Goal: Contribute content: Contribute content

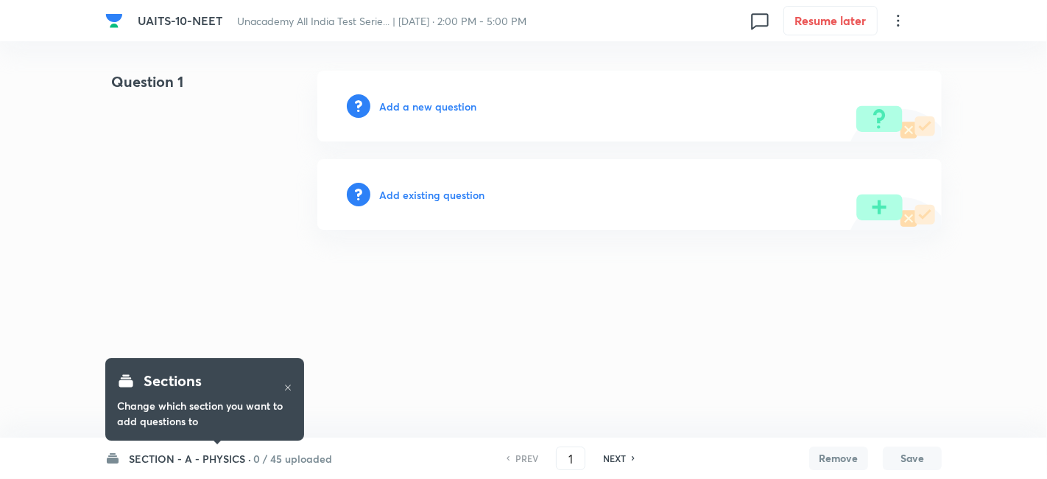
click at [191, 457] on h6 "SECTION - A - PHYSICS ·" at bounding box center [190, 458] width 122 height 15
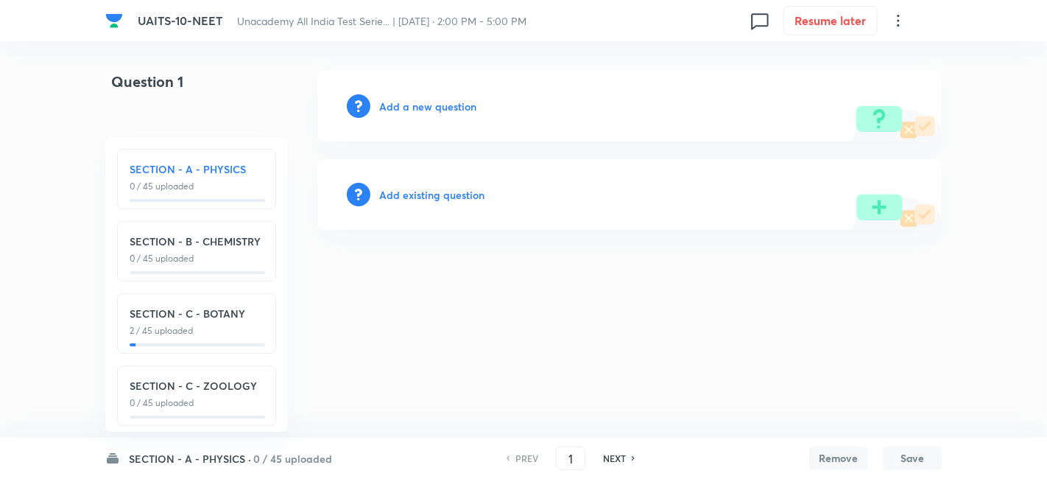
click at [202, 321] on div "SECTION - C - BOTANY 2 / 45 uploaded" at bounding box center [197, 322] width 134 height 32
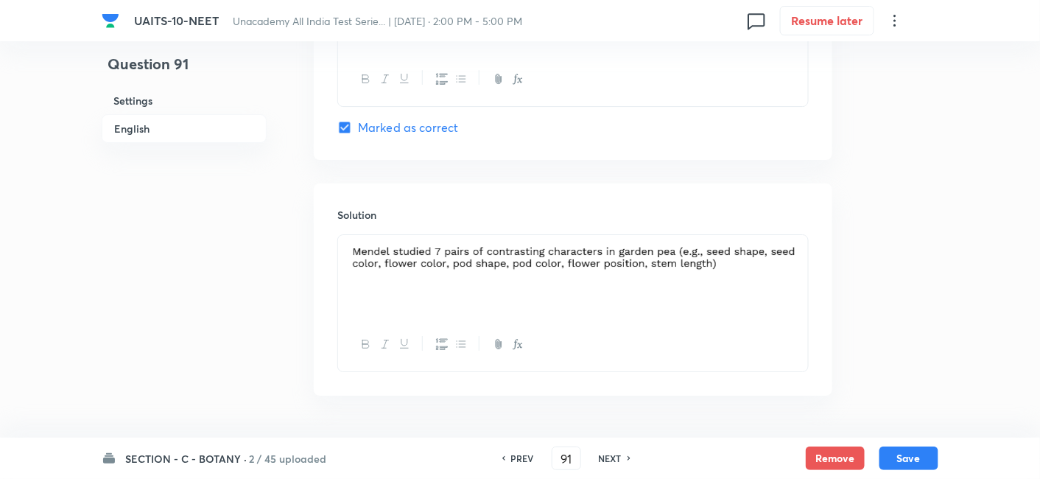
scroll to position [1533, 0]
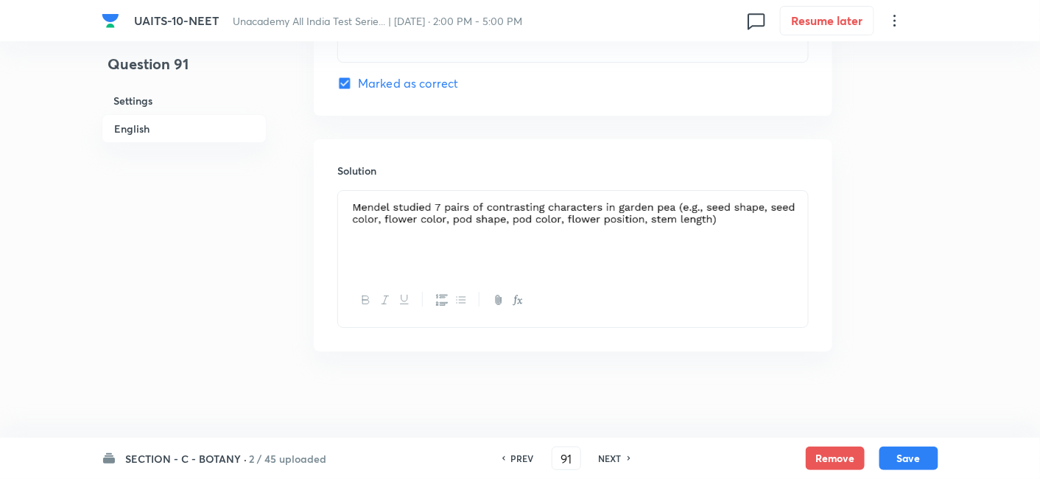
click at [615, 461] on h6 "NEXT" at bounding box center [610, 457] width 23 height 13
type input "92"
checkbox input "true"
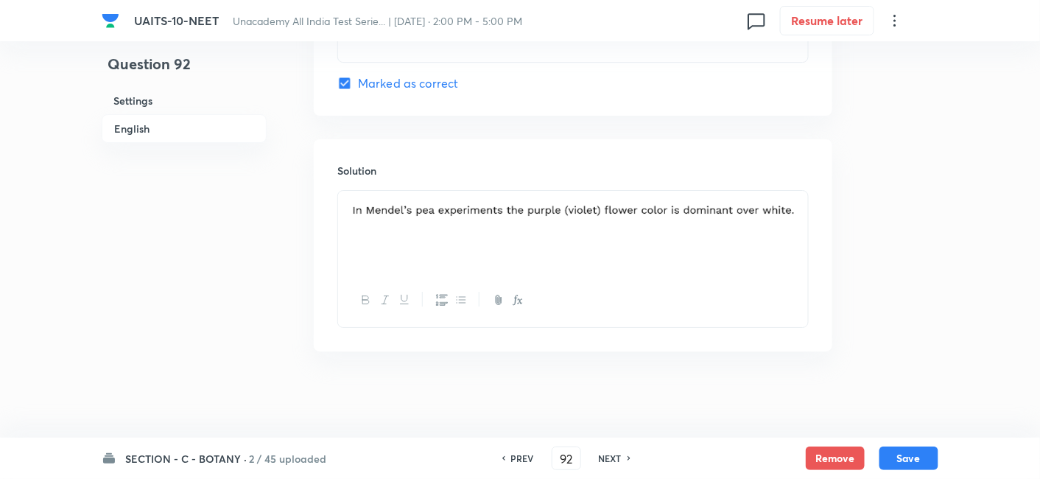
click at [615, 461] on h6 "NEXT" at bounding box center [610, 457] width 23 height 13
type input "93"
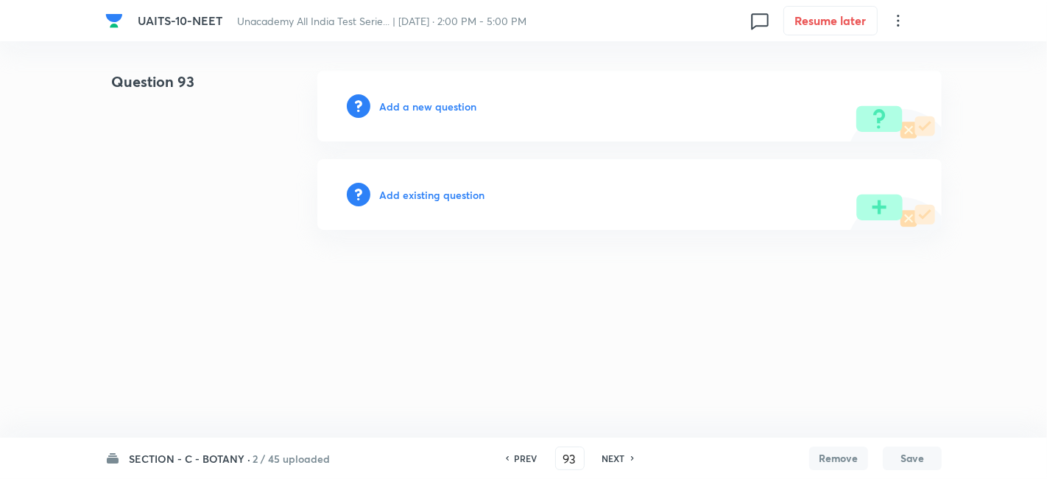
click at [437, 112] on h6 "Add a new question" at bounding box center [427, 106] width 97 height 15
click at [437, 112] on h6 "Choose a question type" at bounding box center [435, 106] width 113 height 15
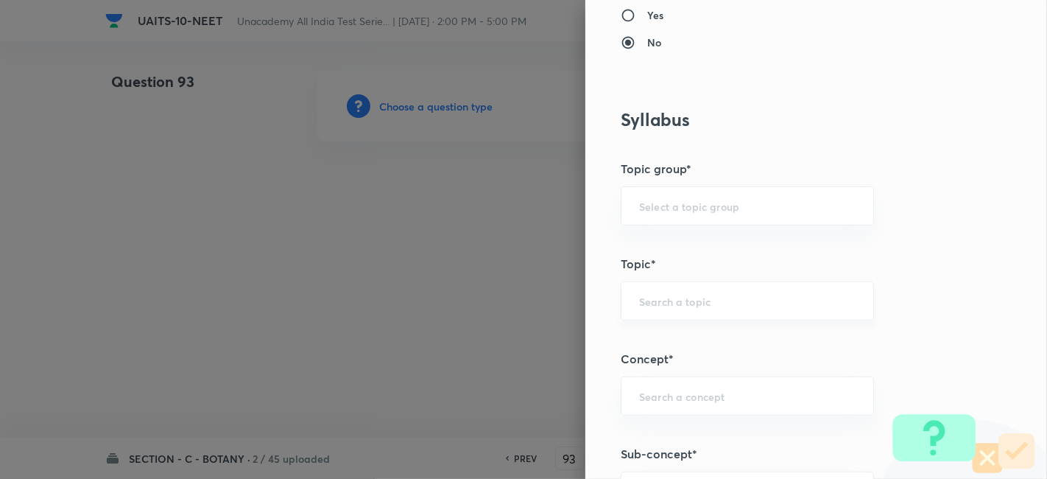
scroll to position [762, 0]
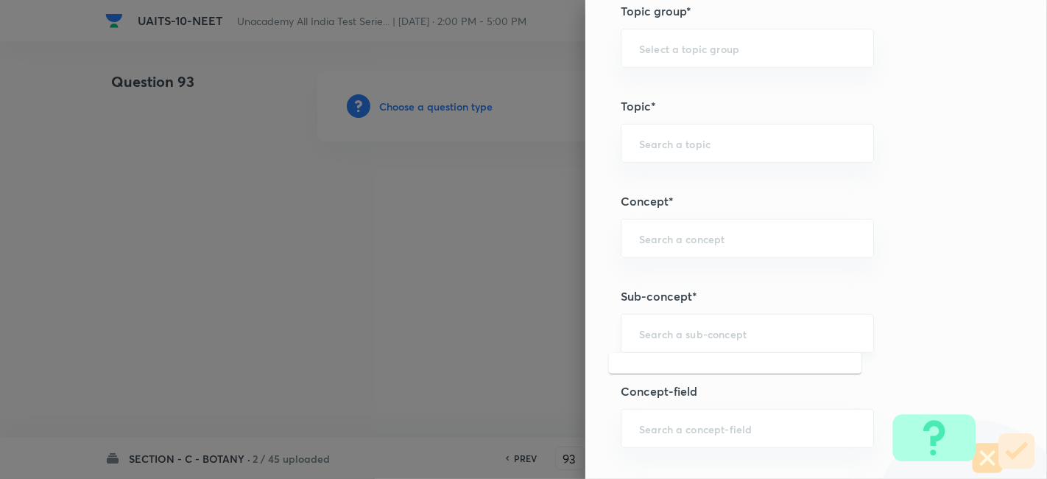
click at [715, 335] on input "text" at bounding box center [747, 333] width 217 height 14
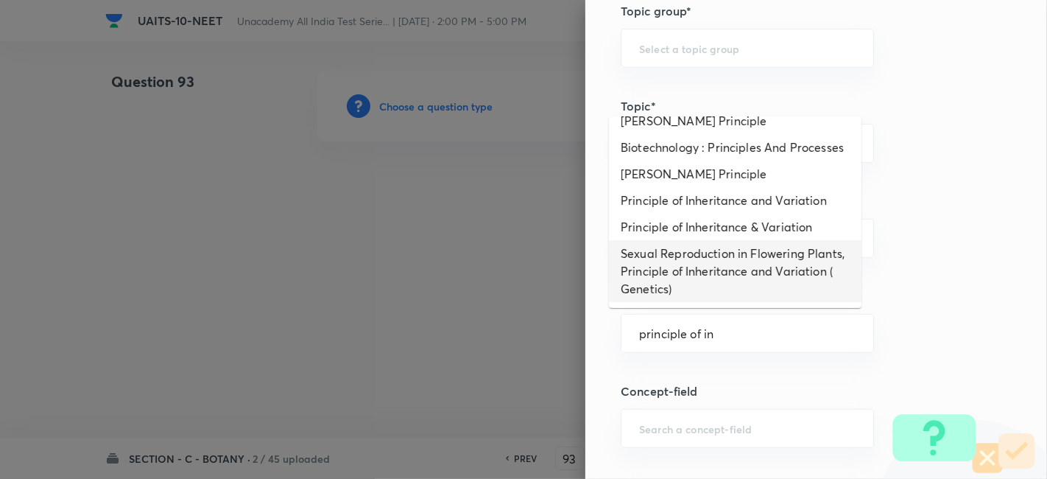
scroll to position [0, 0]
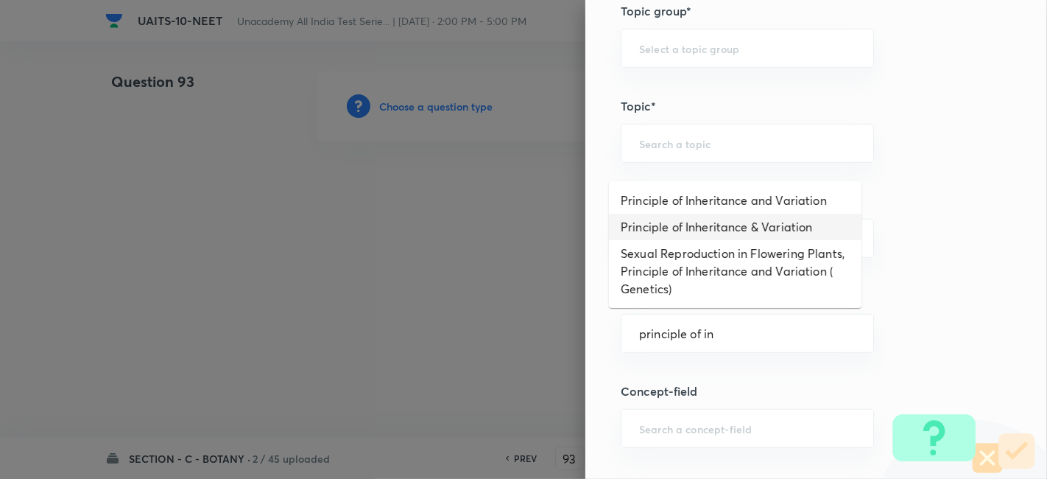
click at [715, 219] on li "Principle of Inheritance & Variation" at bounding box center [735, 227] width 253 height 27
type input "Principle of Inheritance & Variation"
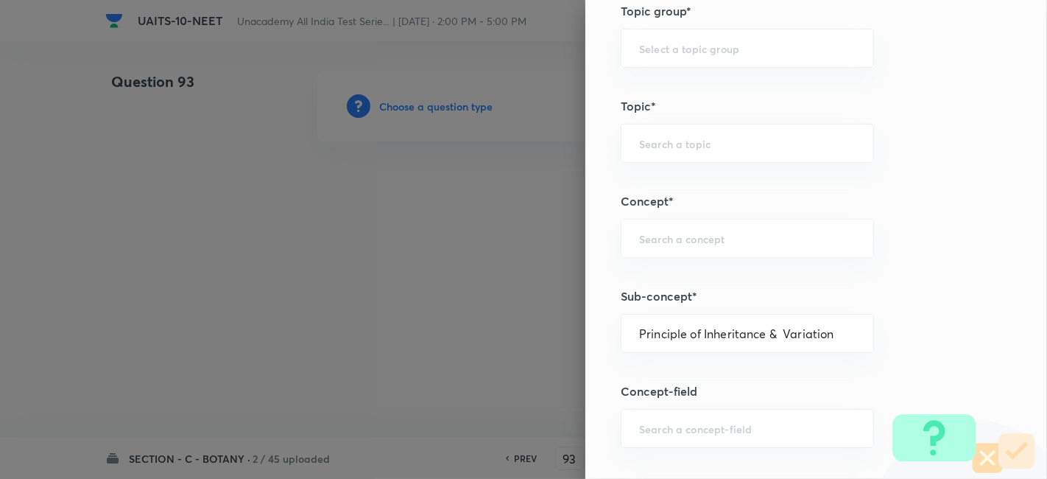
type input "Biology"
type input "Botany"
type input "Principle of Inheritance & Variation"
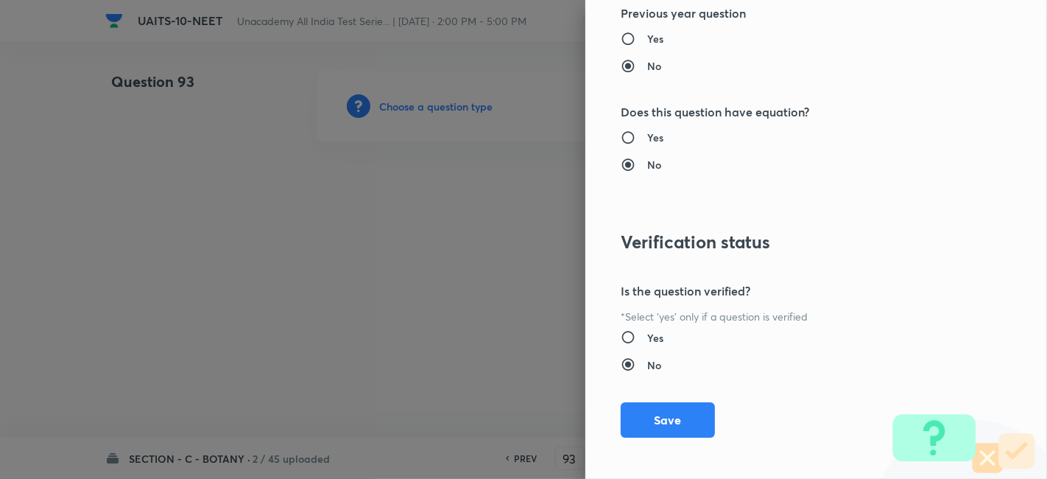
scroll to position [1623, 0]
click at [663, 407] on button "Save" at bounding box center [668, 416] width 94 height 35
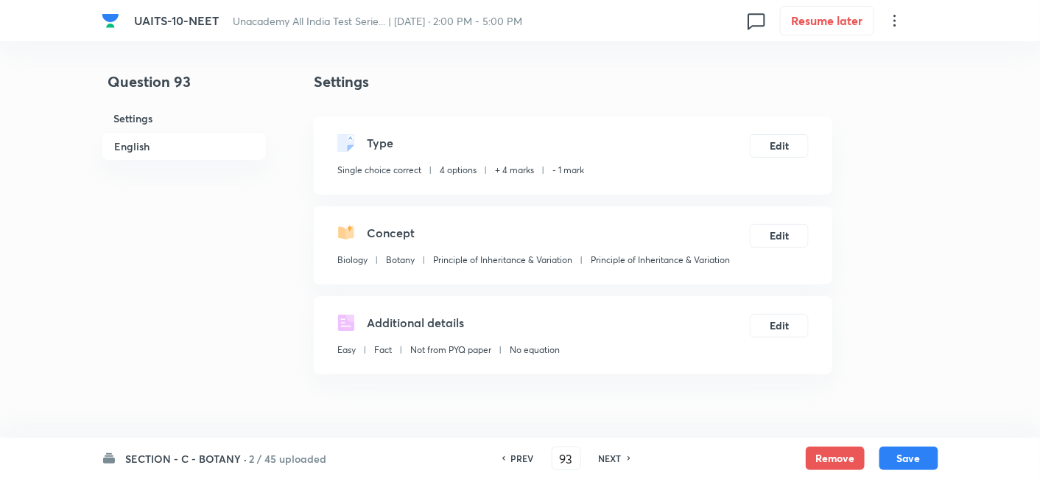
click at [613, 457] on h6 "NEXT" at bounding box center [610, 457] width 23 height 13
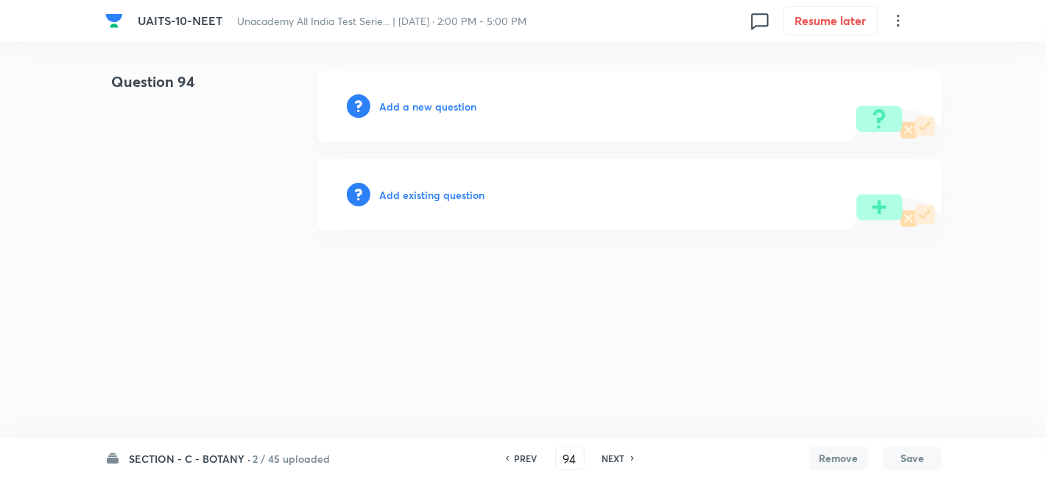
click at [527, 455] on h6 "PREV" at bounding box center [526, 457] width 23 height 13
click at [618, 461] on h6 "NEXT" at bounding box center [613, 457] width 23 height 13
click at [516, 462] on h6 "PREV" at bounding box center [526, 457] width 23 height 13
type input "93"
click at [433, 116] on div "Add a new question" at bounding box center [629, 106] width 625 height 71
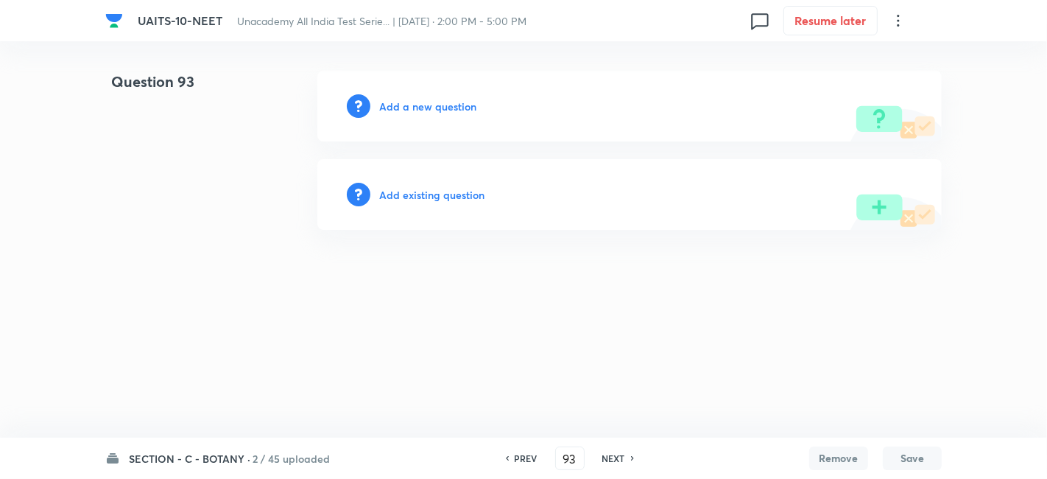
click at [418, 108] on h6 "Add a new question" at bounding box center [427, 106] width 97 height 15
click at [440, 107] on h6 "Choose a question type" at bounding box center [435, 106] width 113 height 15
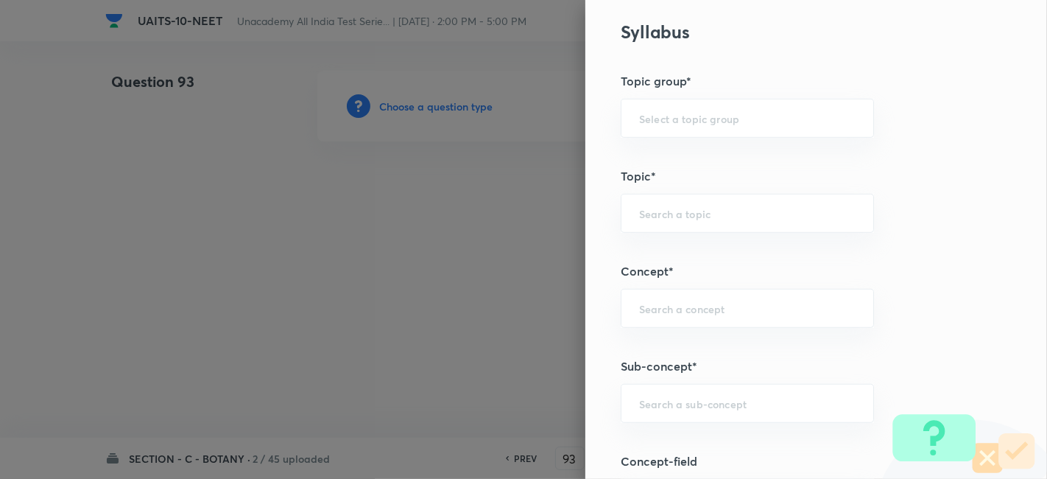
scroll to position [762, 0]
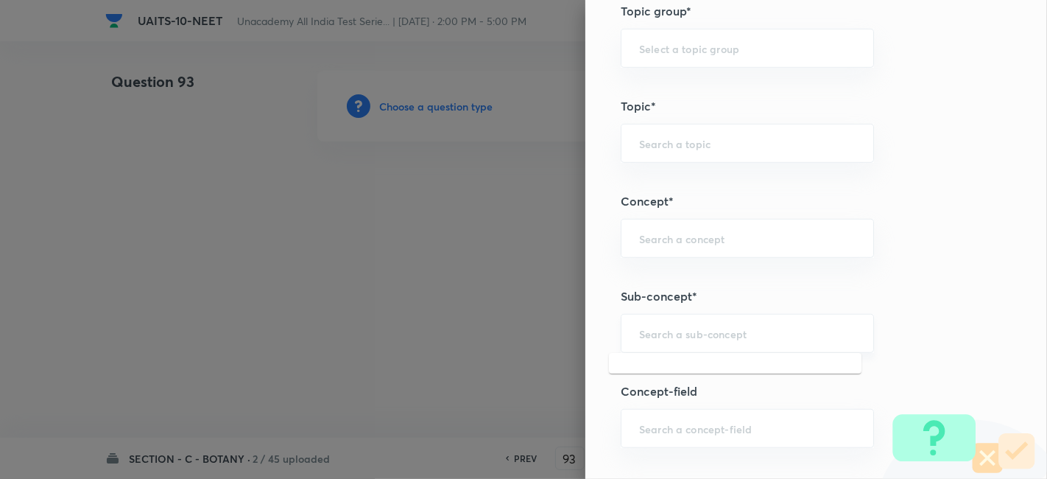
click at [749, 331] on input "text" at bounding box center [747, 333] width 217 height 14
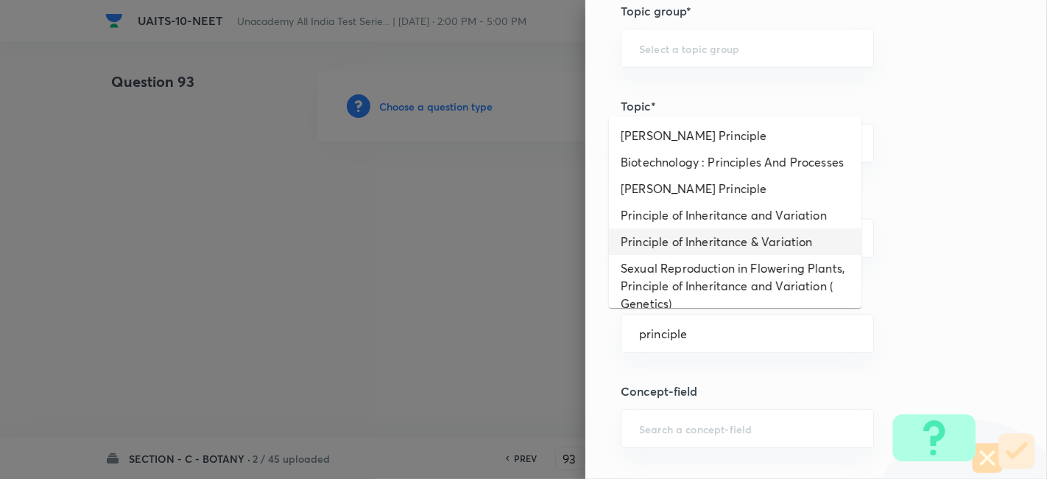
click at [739, 253] on li "Principle of Inheritance & Variation" at bounding box center [735, 241] width 253 height 27
type input "Principle of Inheritance & Variation"
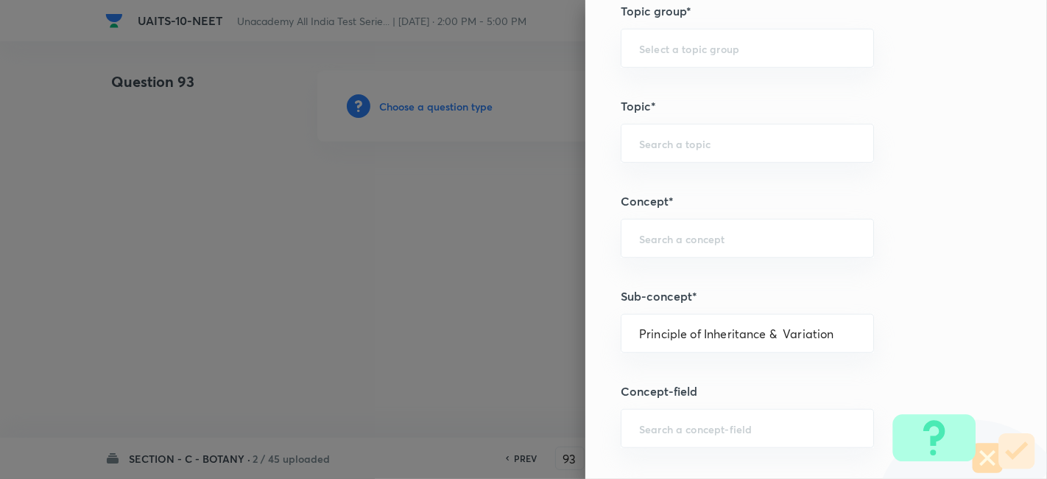
type input "Biology"
type input "Botany"
type input "Principle of Inheritance & Variation"
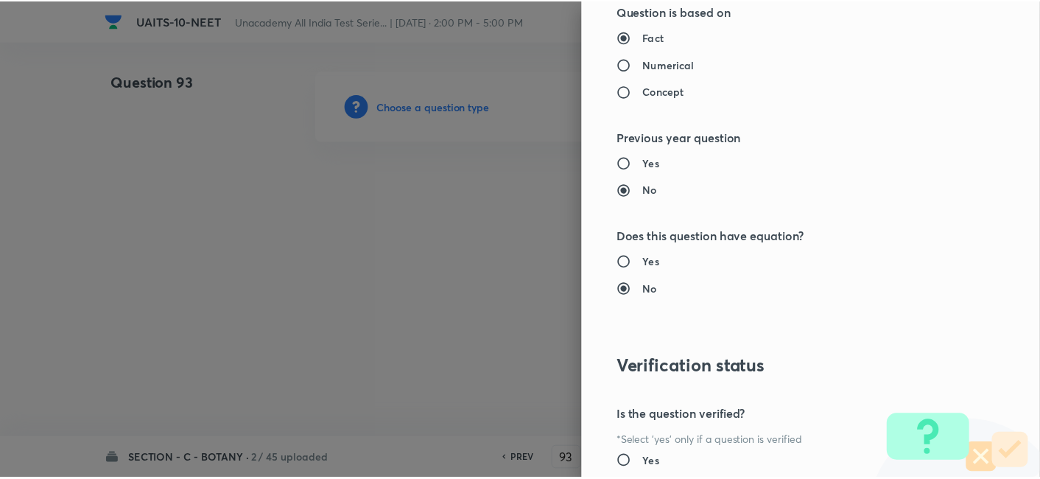
scroll to position [1623, 0]
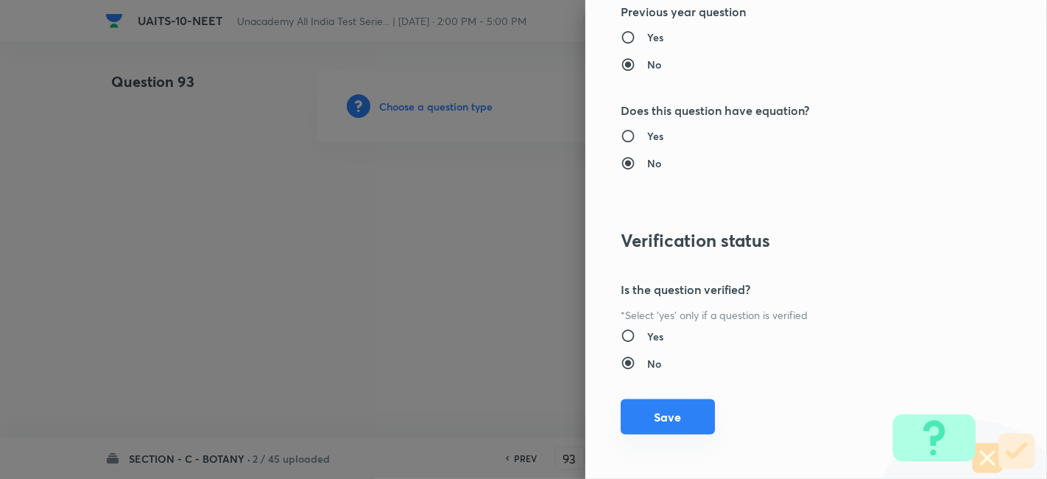
click at [633, 428] on button "Save" at bounding box center [668, 416] width 94 height 35
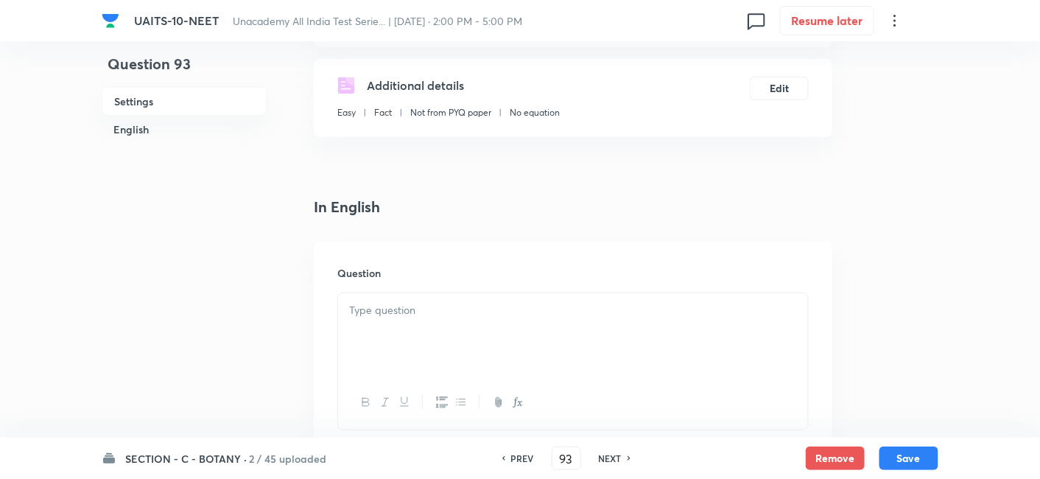
scroll to position [261, 0]
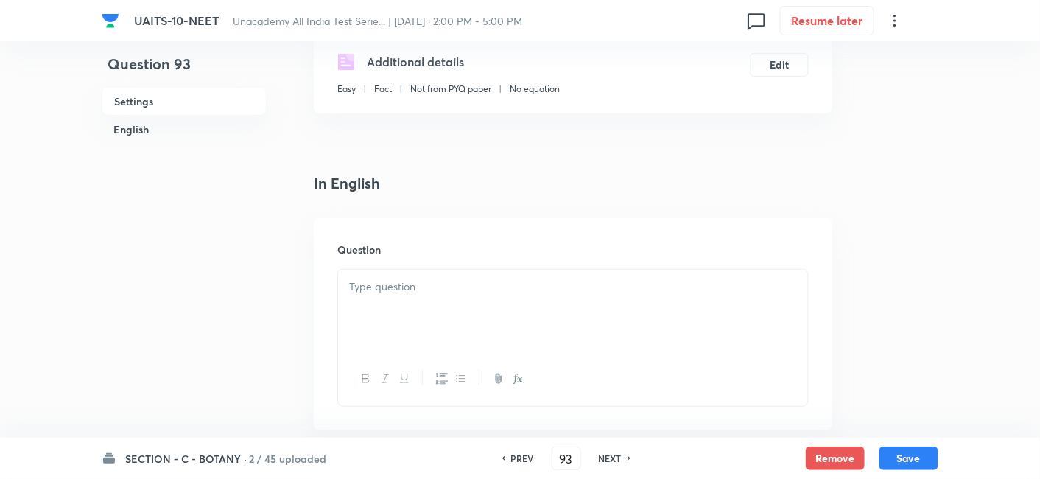
click at [441, 300] on div at bounding box center [573, 311] width 470 height 82
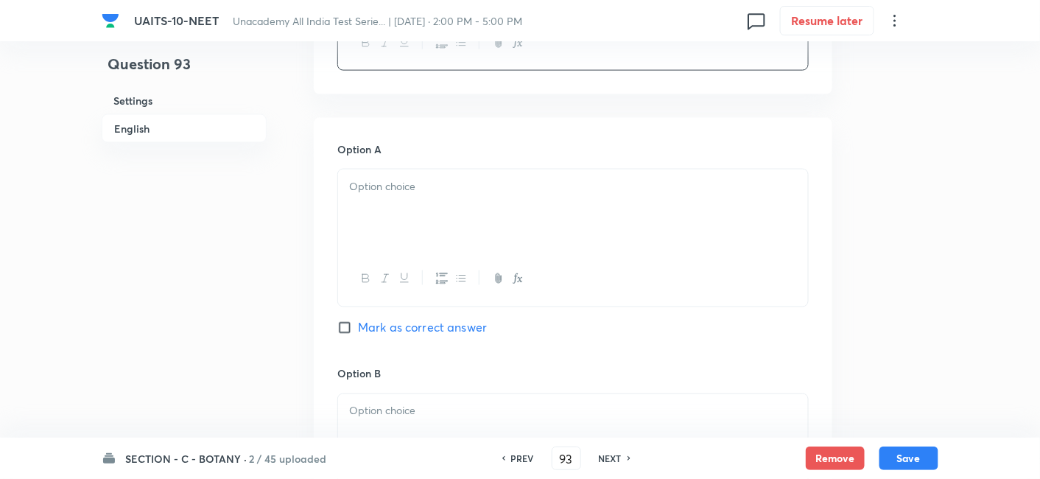
scroll to position [597, 0]
click at [432, 188] on p at bounding box center [573, 186] width 448 height 17
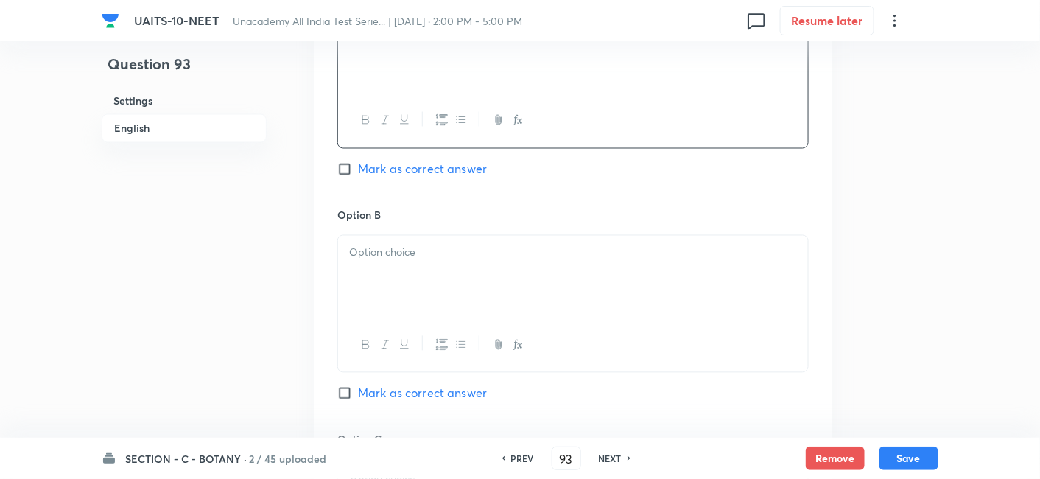
scroll to position [764, 0]
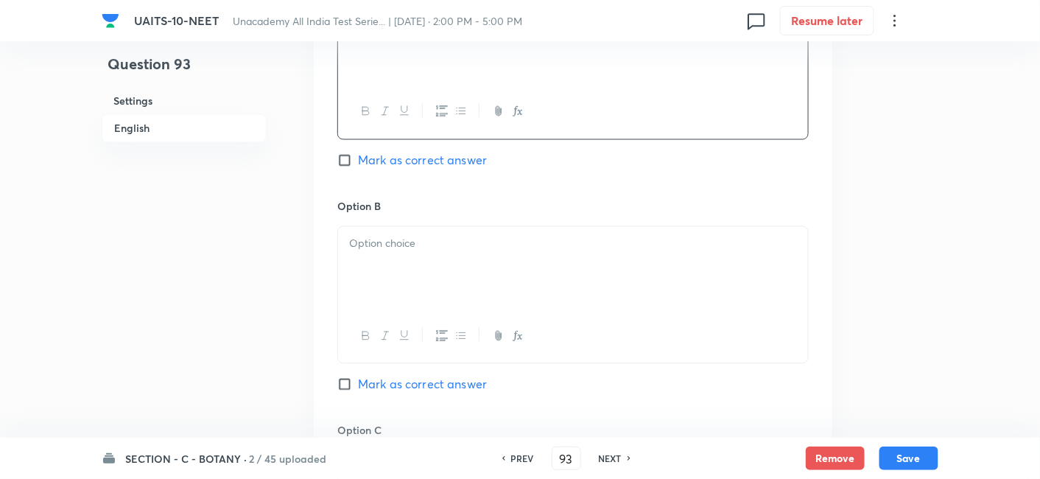
click at [409, 248] on p at bounding box center [573, 244] width 448 height 17
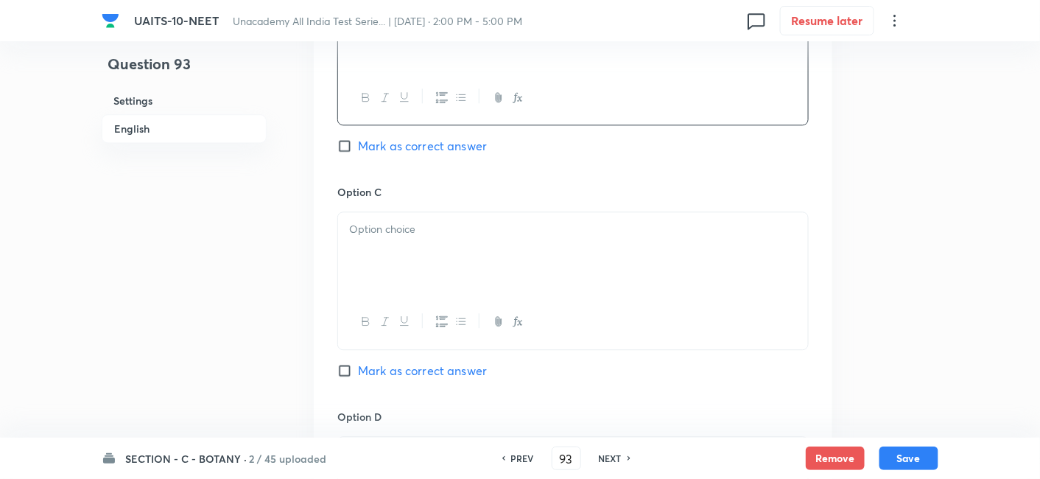
scroll to position [1005, 0]
click at [409, 248] on div at bounding box center [573, 250] width 470 height 82
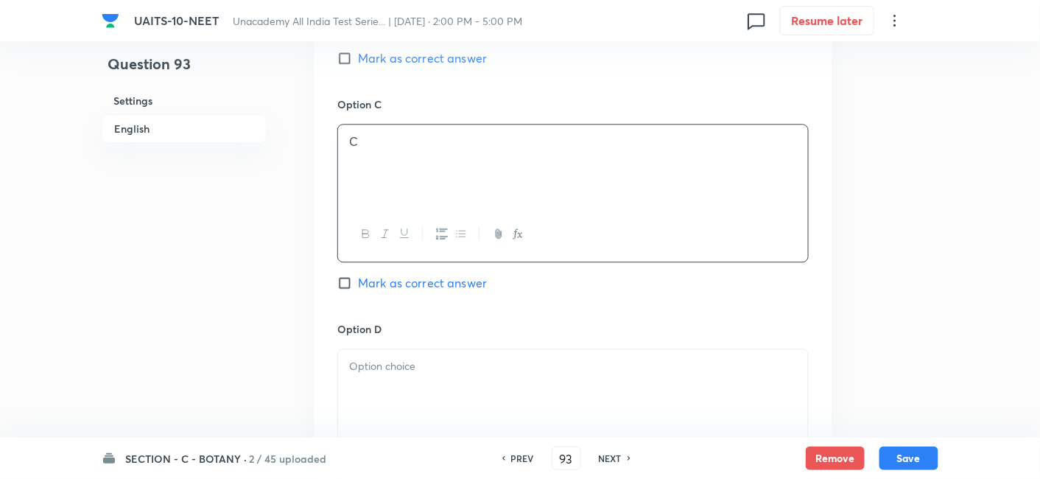
scroll to position [1091, 0]
click at [387, 384] on div at bounding box center [573, 389] width 470 height 82
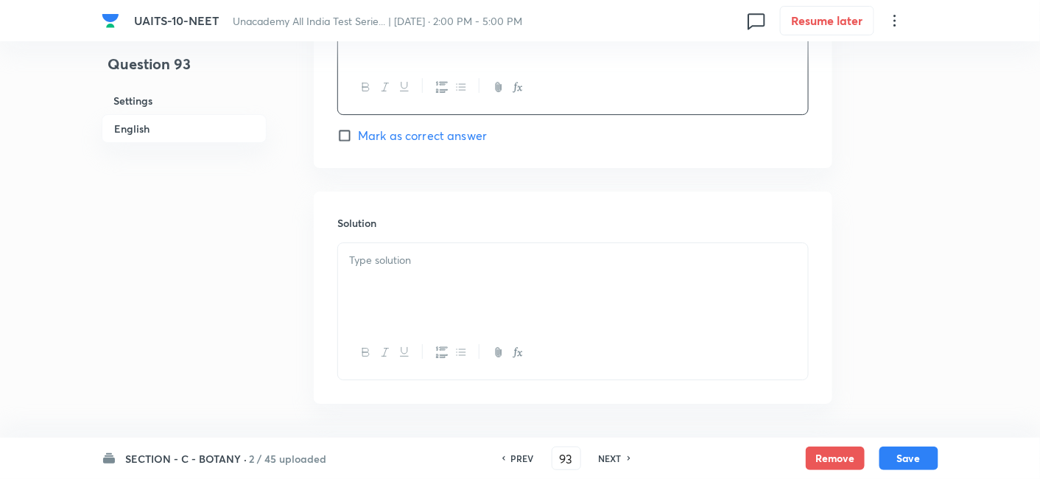
scroll to position [1462, 0]
click at [480, 270] on div at bounding box center [573, 283] width 470 height 82
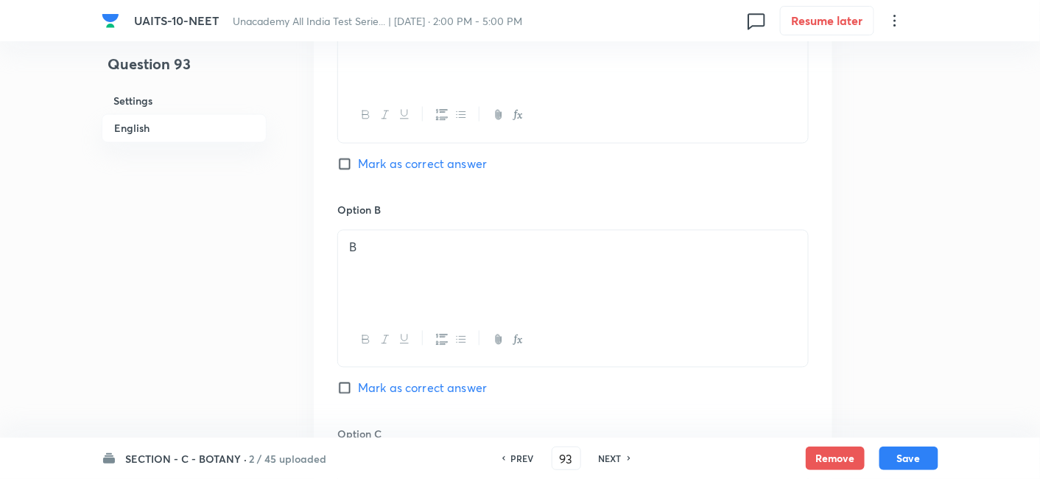
scroll to position [762, 0]
click at [344, 388] on input "Mark as correct answer" at bounding box center [347, 386] width 21 height 15
checkbox input "true"
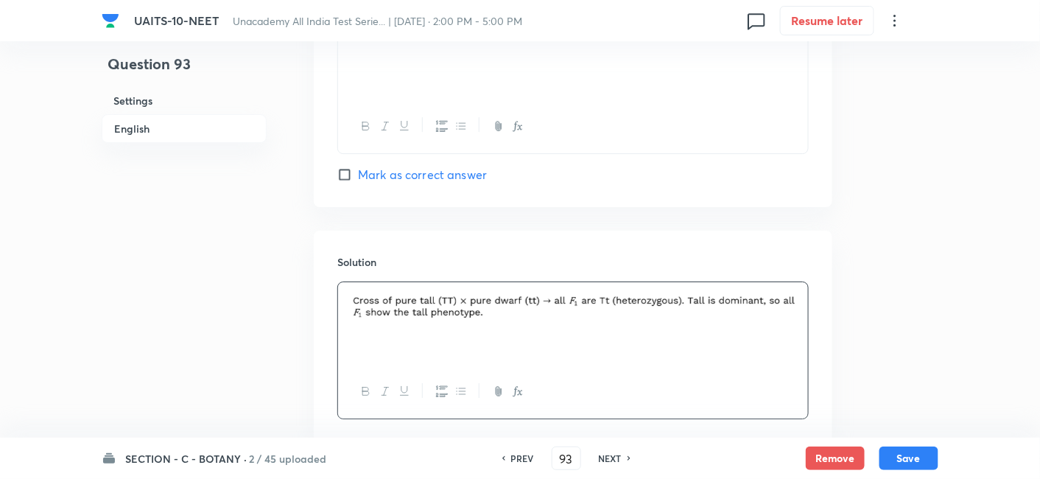
scroll to position [1514, 0]
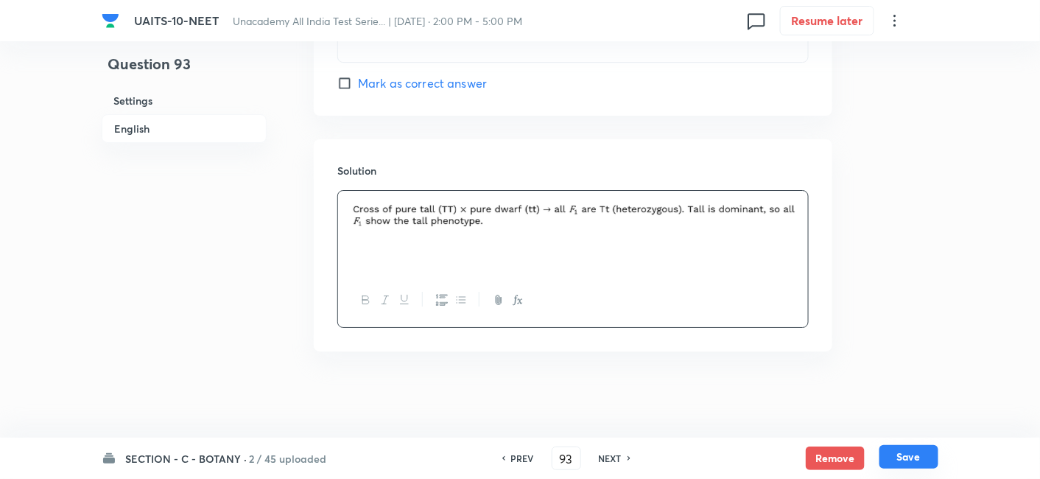
click at [931, 460] on button "Save" at bounding box center [908, 457] width 59 height 24
type input "94"
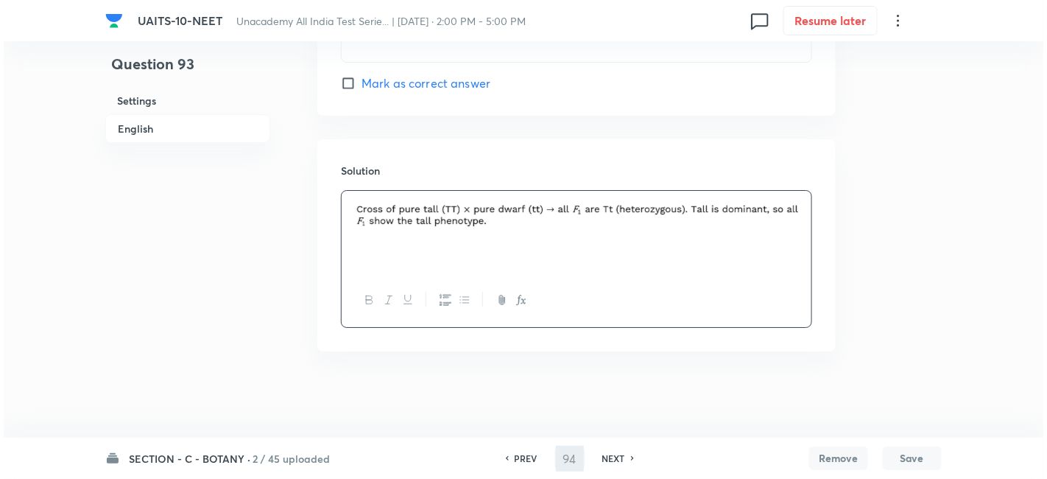
scroll to position [0, 0]
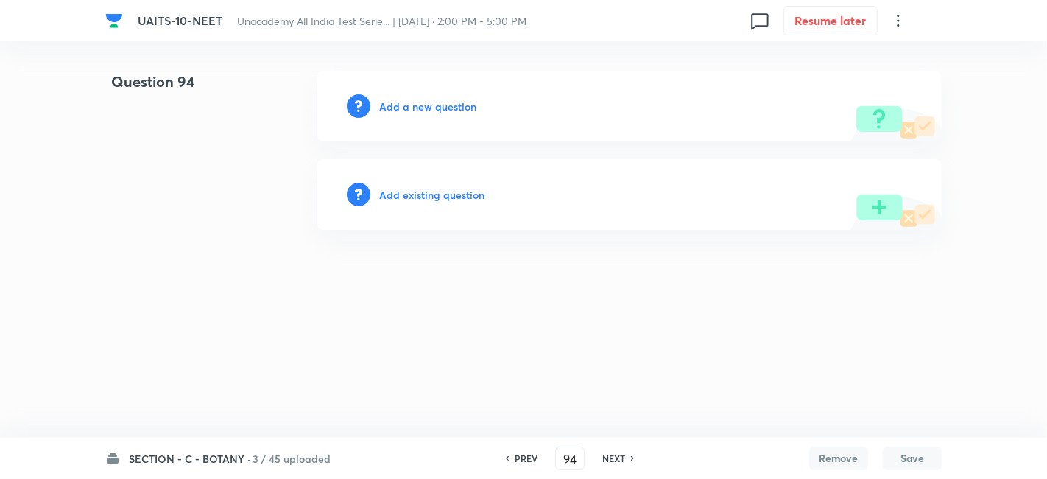
click at [438, 106] on h6 "Add a new question" at bounding box center [427, 106] width 97 height 15
click at [443, 106] on h6 "Choose a question type" at bounding box center [435, 106] width 113 height 15
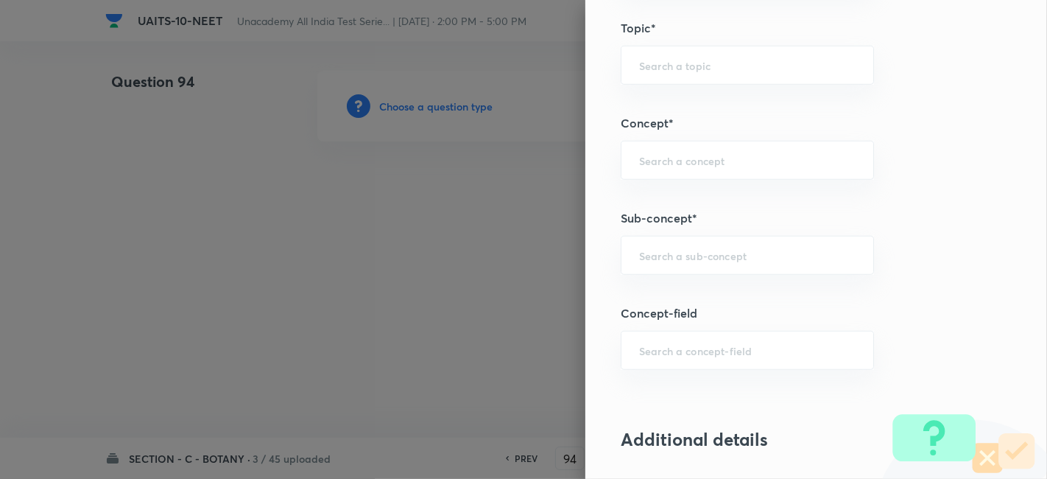
scroll to position [841, 0]
click at [705, 256] on input "text" at bounding box center [747, 254] width 217 height 14
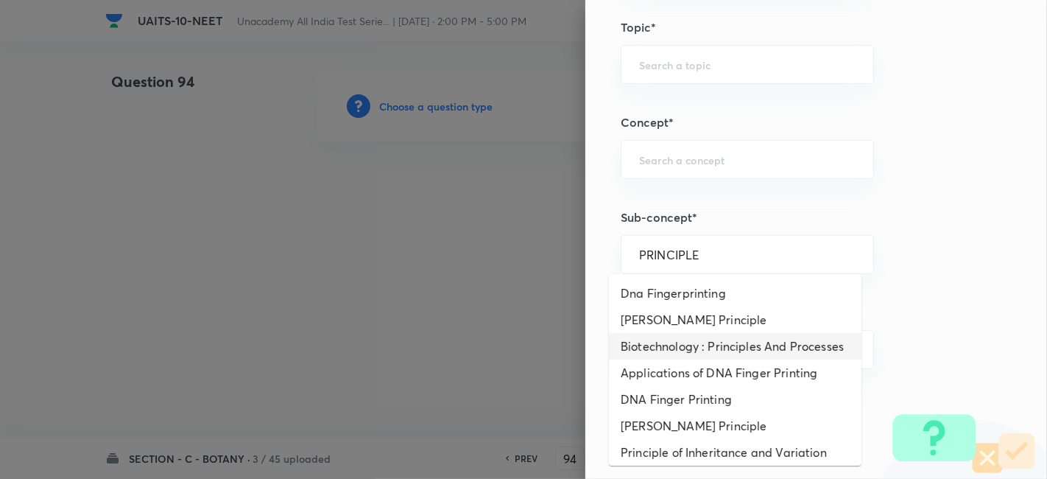
scroll to position [32, 0]
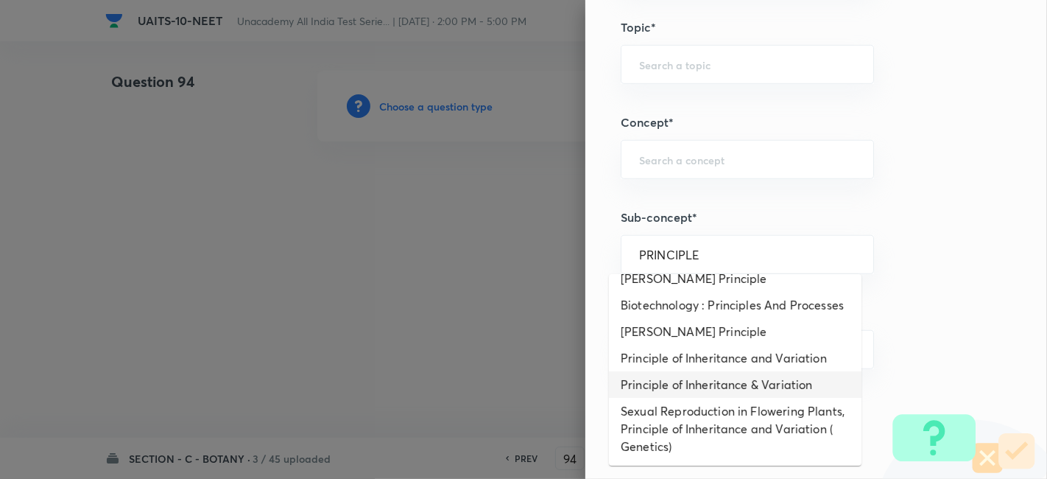
click at [707, 380] on li "Principle of Inheritance & Variation" at bounding box center [735, 384] width 253 height 27
type input "Principle of Inheritance & Variation"
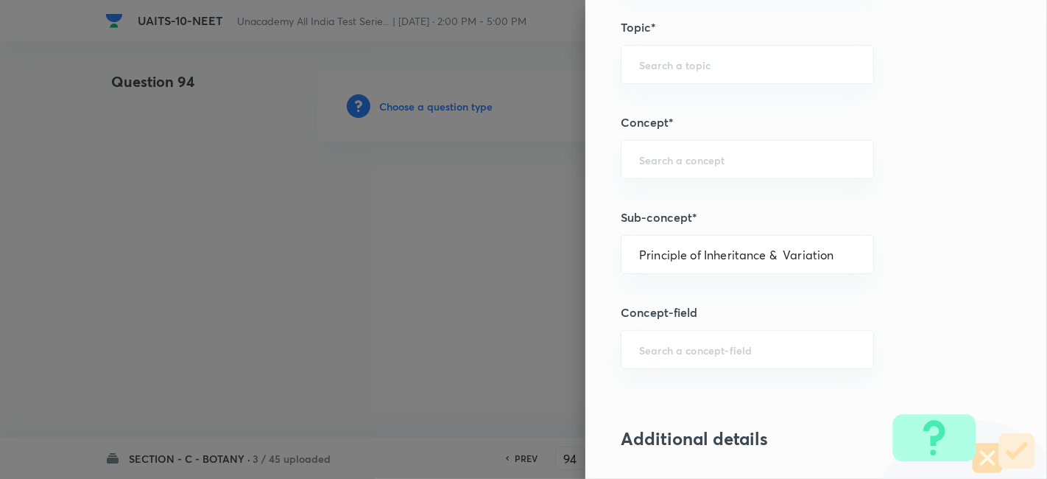
type input "Biology"
type input "Botany"
type input "Principle of Inheritance & Variation"
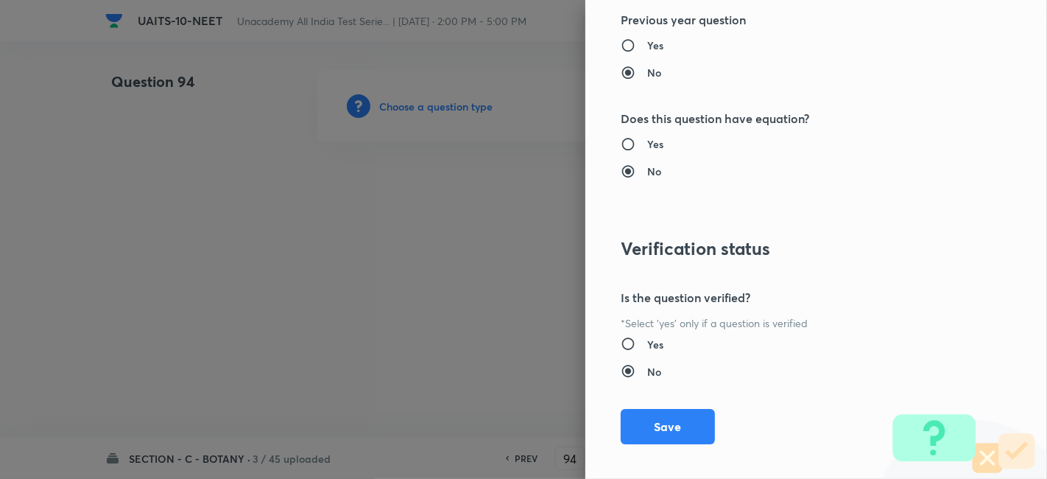
scroll to position [1623, 0]
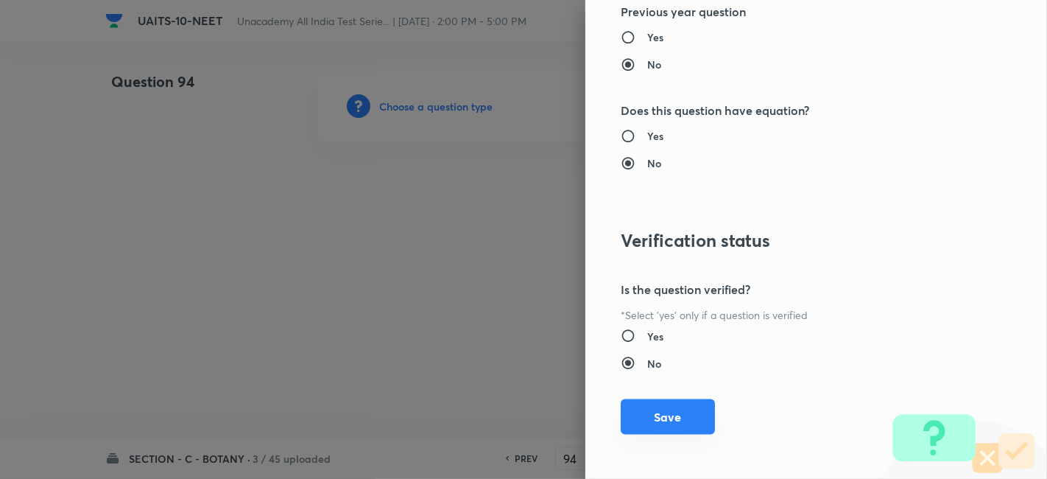
click at [656, 411] on button "Save" at bounding box center [668, 416] width 94 height 35
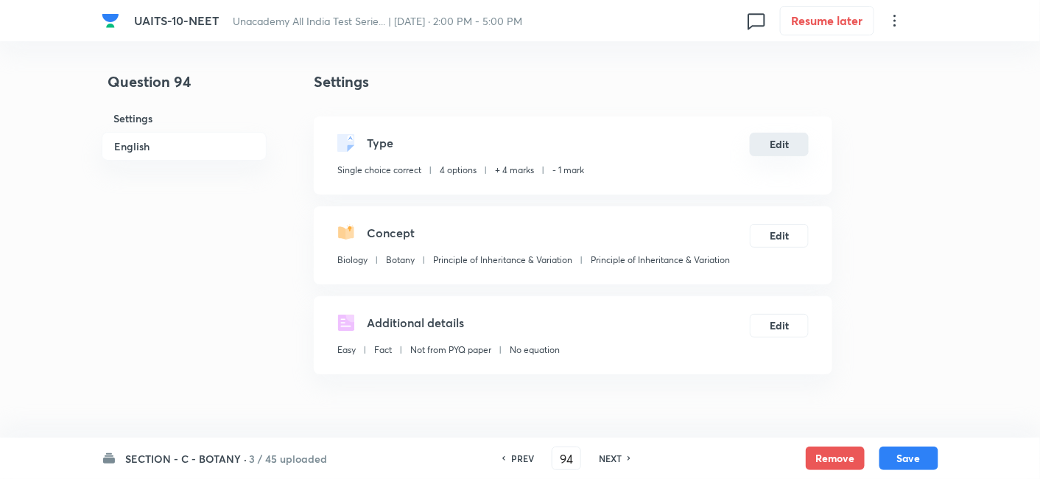
click at [801, 143] on button "Edit" at bounding box center [779, 145] width 59 height 24
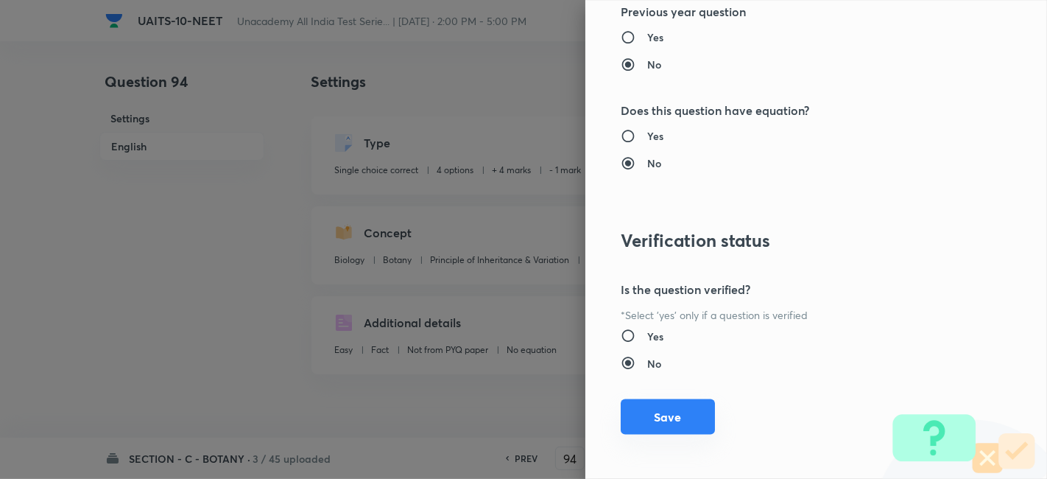
click at [656, 420] on button "Save" at bounding box center [668, 416] width 94 height 35
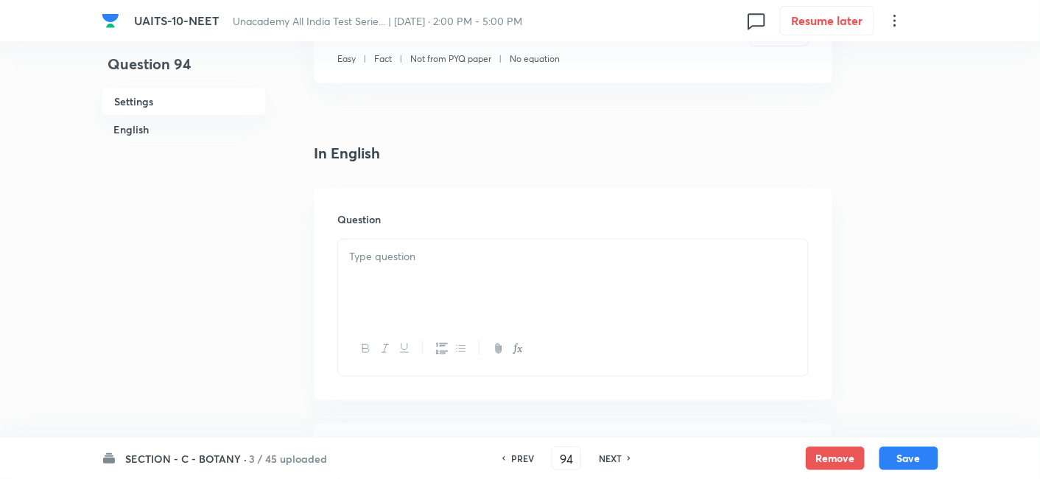
scroll to position [294, 0]
click at [559, 273] on div at bounding box center [573, 277] width 470 height 82
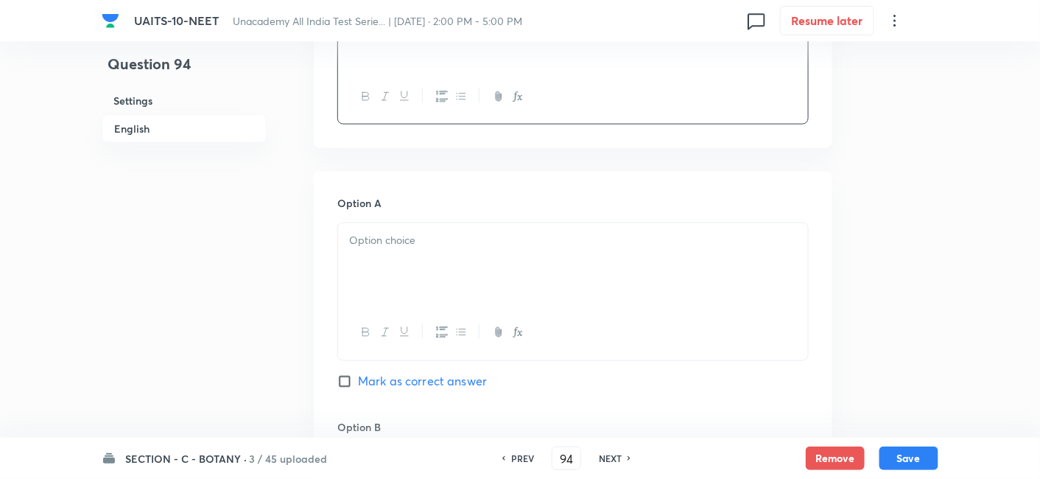
scroll to position [543, 0]
click at [423, 251] on div at bounding box center [573, 264] width 470 height 82
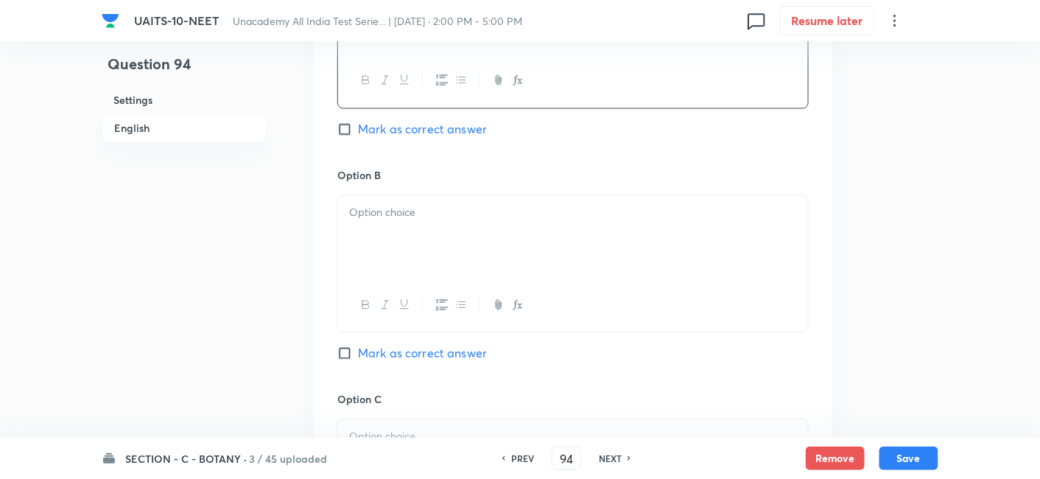
scroll to position [795, 0]
click at [406, 238] on div at bounding box center [573, 236] width 470 height 82
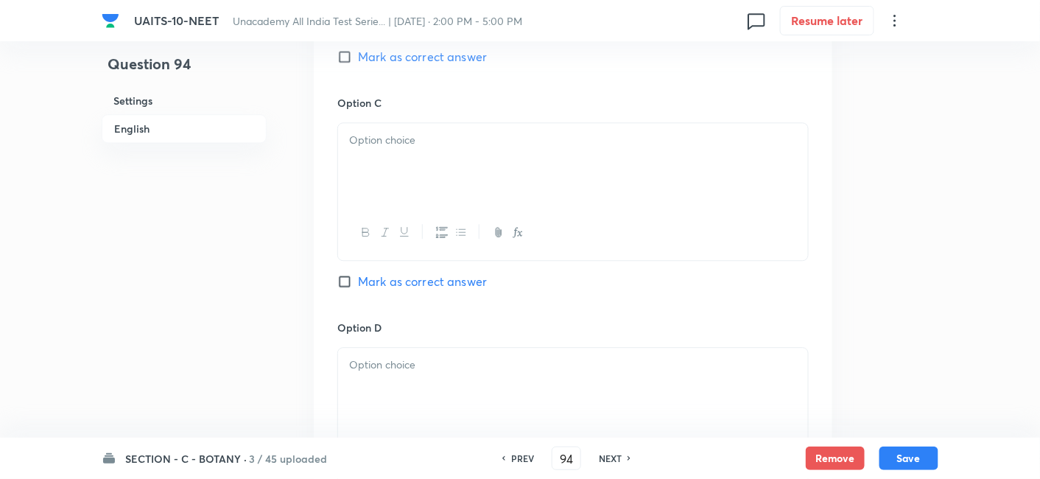
scroll to position [1124, 0]
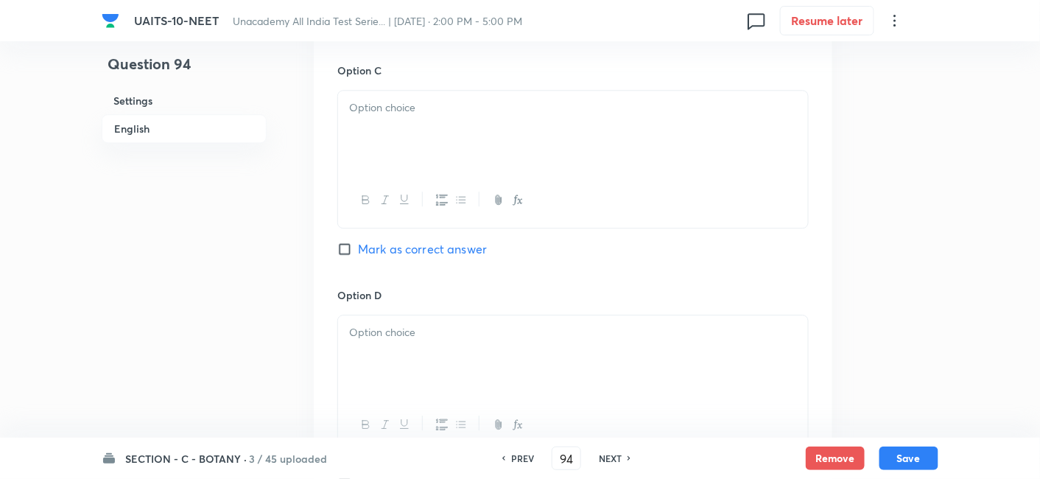
click at [398, 324] on p at bounding box center [573, 332] width 448 height 17
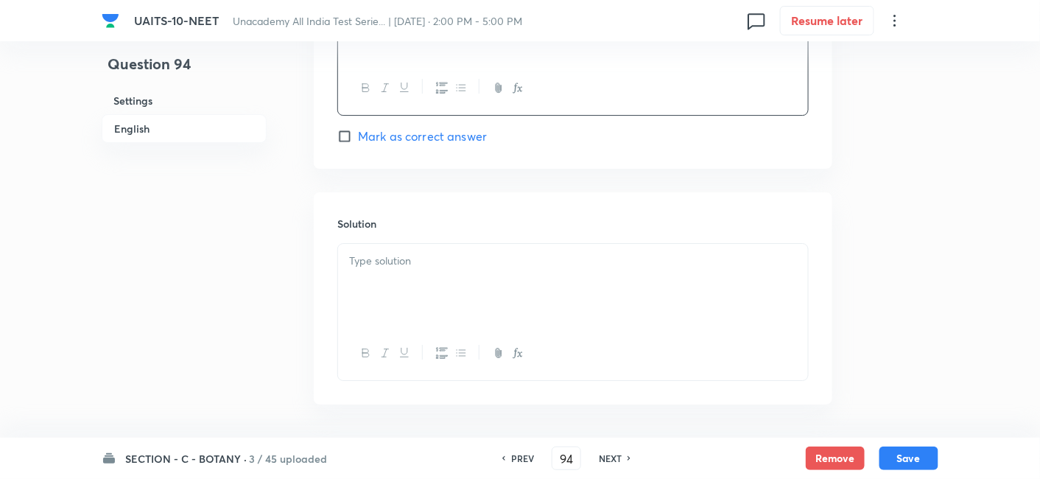
scroll to position [1461, 0]
click at [438, 277] on div at bounding box center [573, 284] width 470 height 82
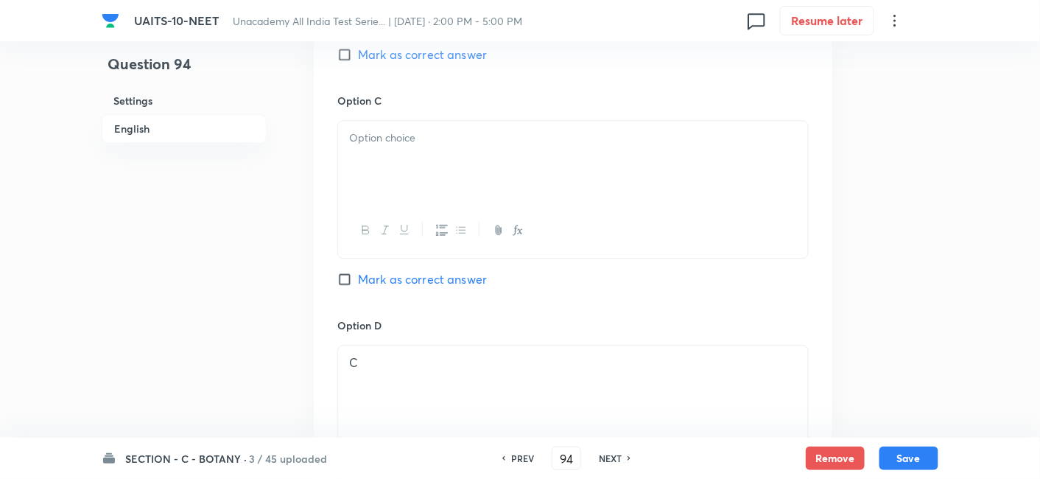
scroll to position [1093, 0]
click at [438, 277] on span "Mark as correct answer" at bounding box center [422, 280] width 129 height 18
click at [358, 277] on input "Mark as correct answer" at bounding box center [347, 280] width 21 height 15
checkbox input "true"
click at [429, 127] on div at bounding box center [573, 163] width 470 height 82
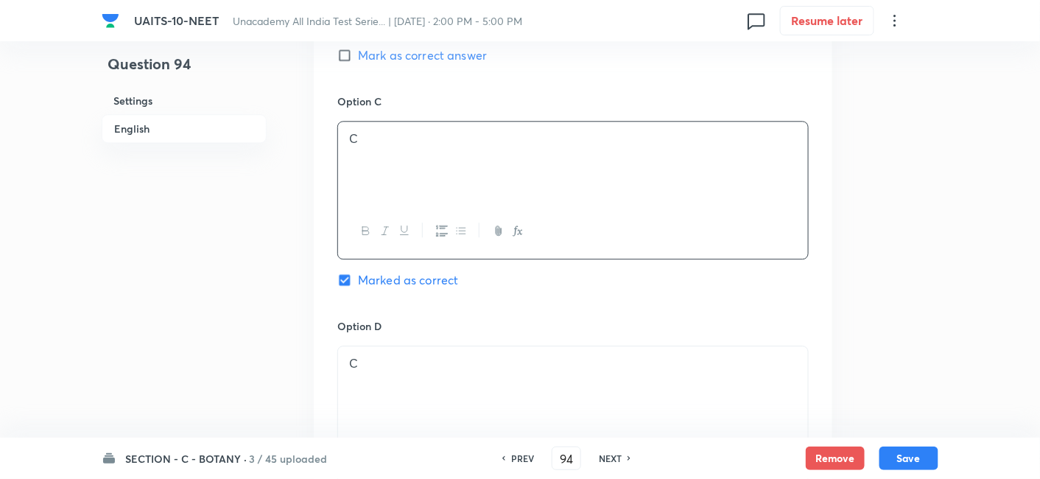
click at [374, 362] on p "C" at bounding box center [573, 363] width 448 height 17
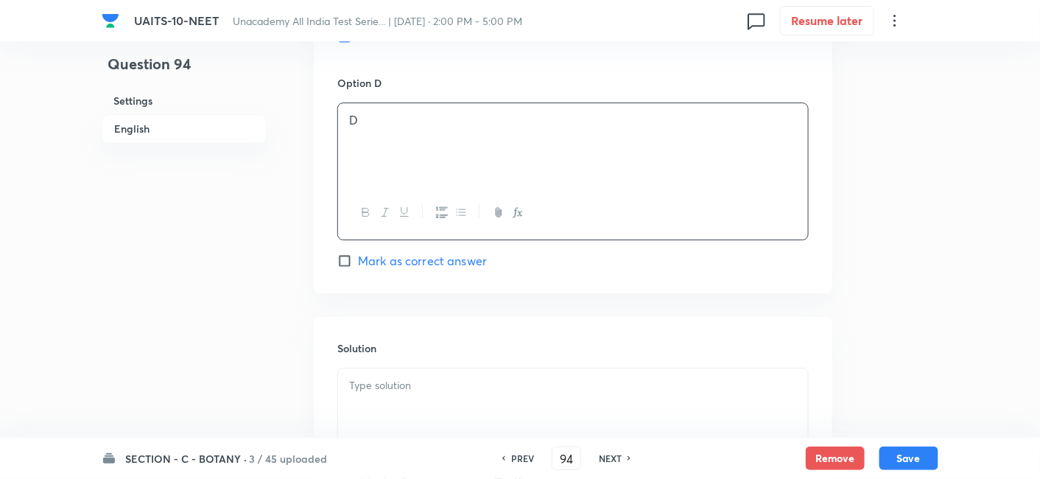
scroll to position [1489, 0]
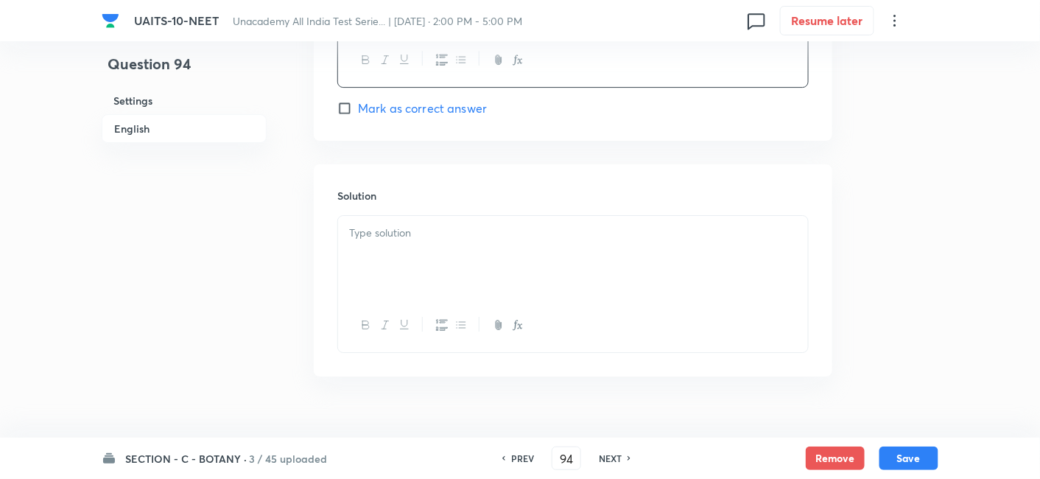
click at [588, 242] on div at bounding box center [573, 257] width 470 height 82
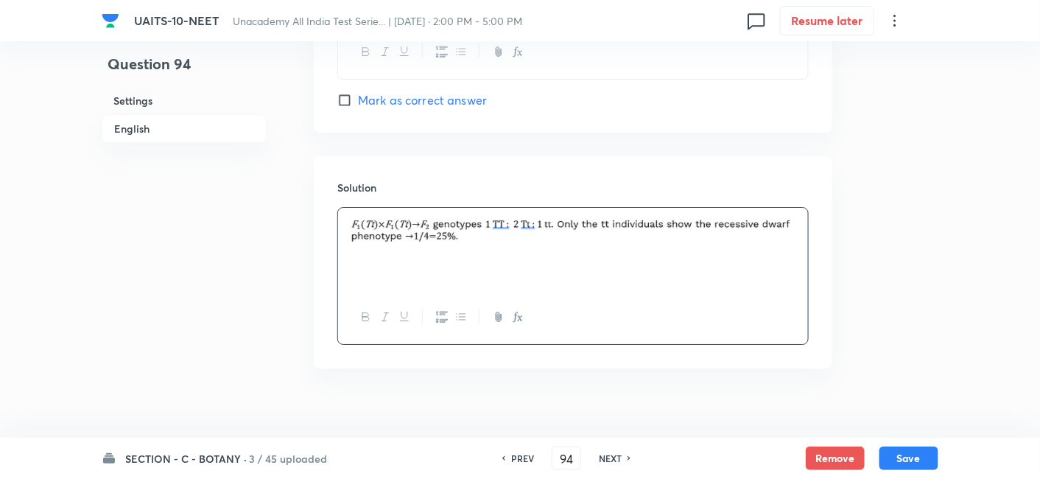
scroll to position [1514, 0]
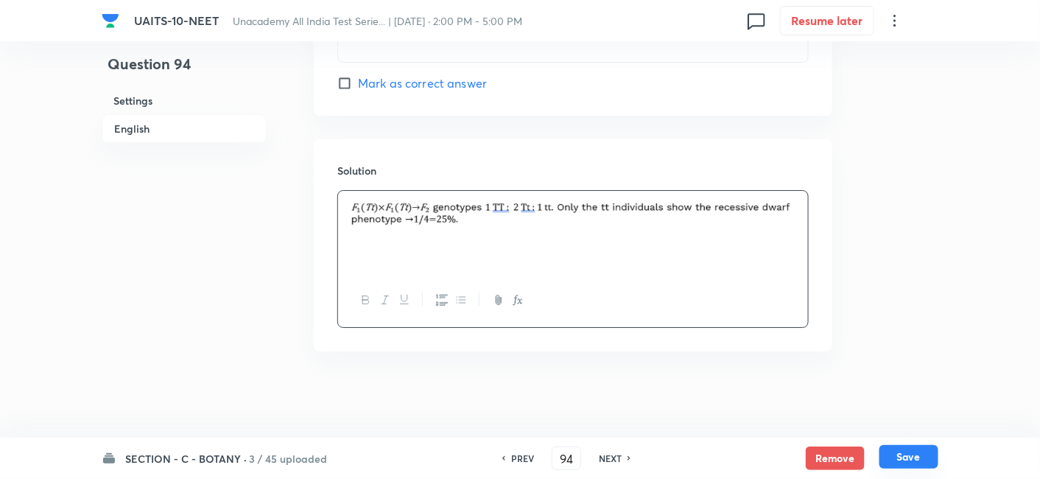
click at [899, 453] on button "Save" at bounding box center [908, 457] width 59 height 24
type input "95"
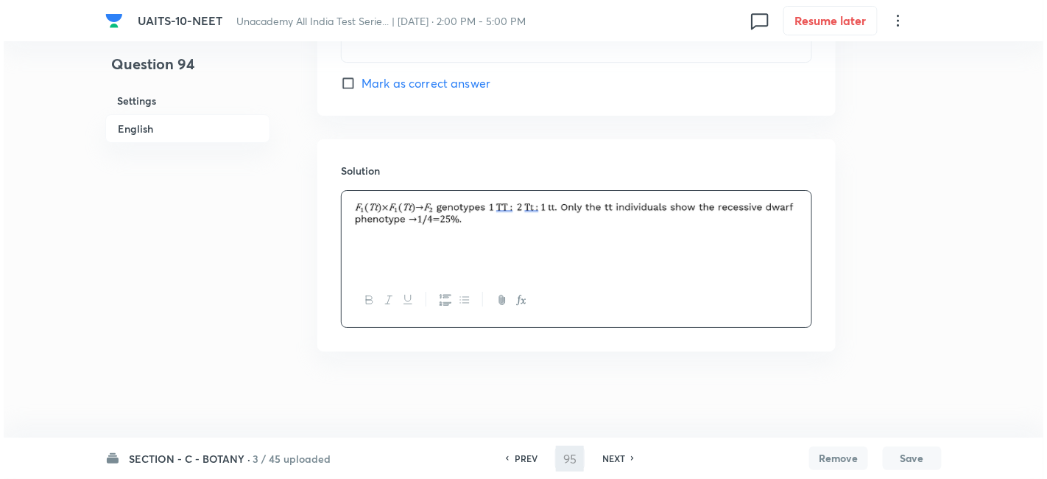
scroll to position [0, 0]
